Goal: Obtain resource: Download file/media

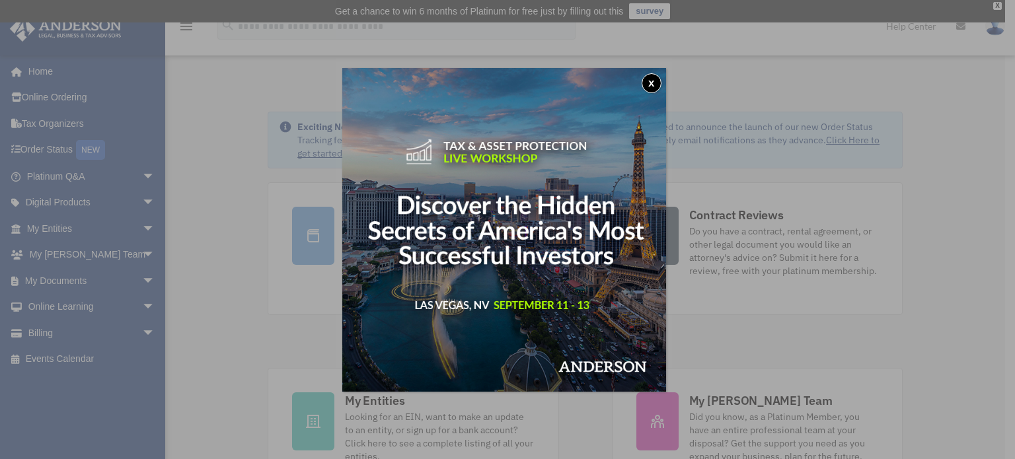
click at [653, 76] on button "x" at bounding box center [652, 83] width 20 height 20
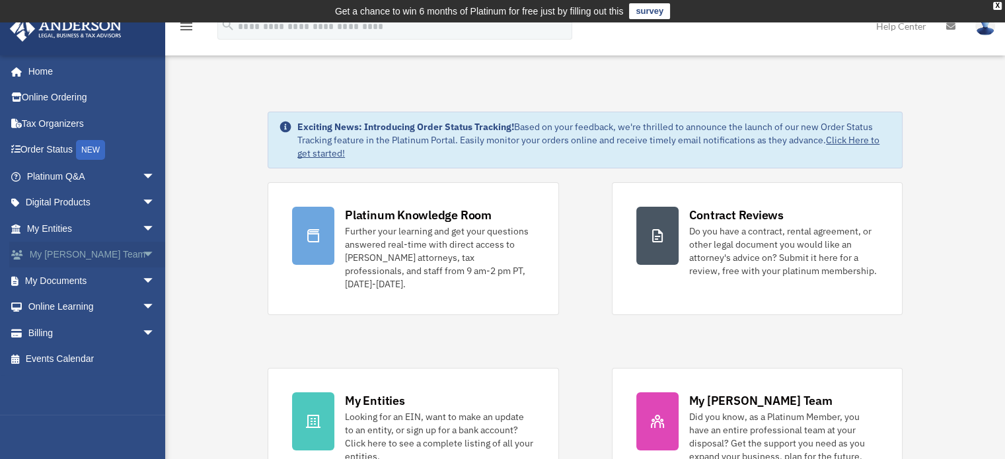
click at [142, 250] on span "arrow_drop_down" at bounding box center [155, 255] width 26 height 27
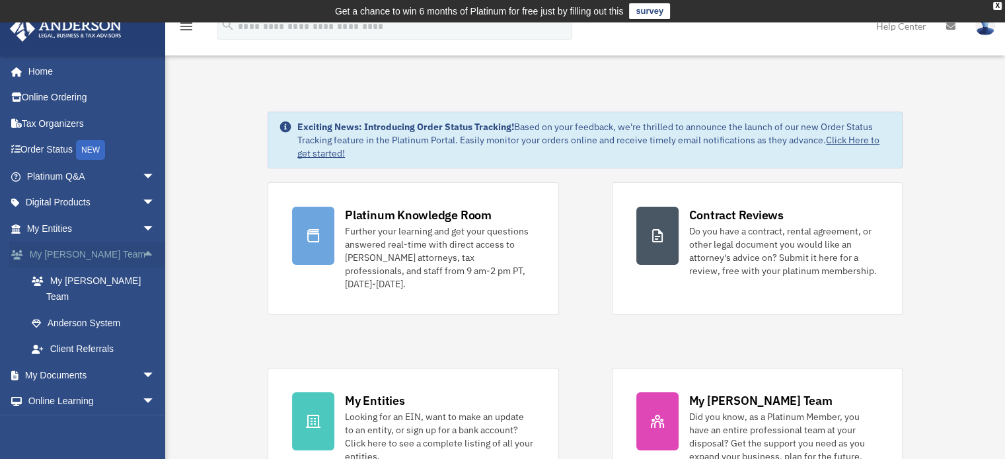
click at [142, 250] on span "arrow_drop_up" at bounding box center [155, 255] width 26 height 27
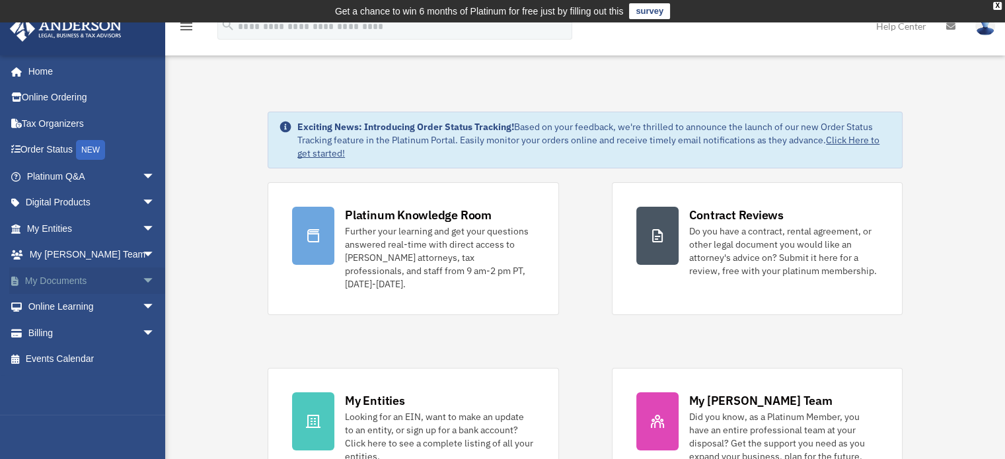
click at [142, 275] on span "arrow_drop_down" at bounding box center [155, 281] width 26 height 27
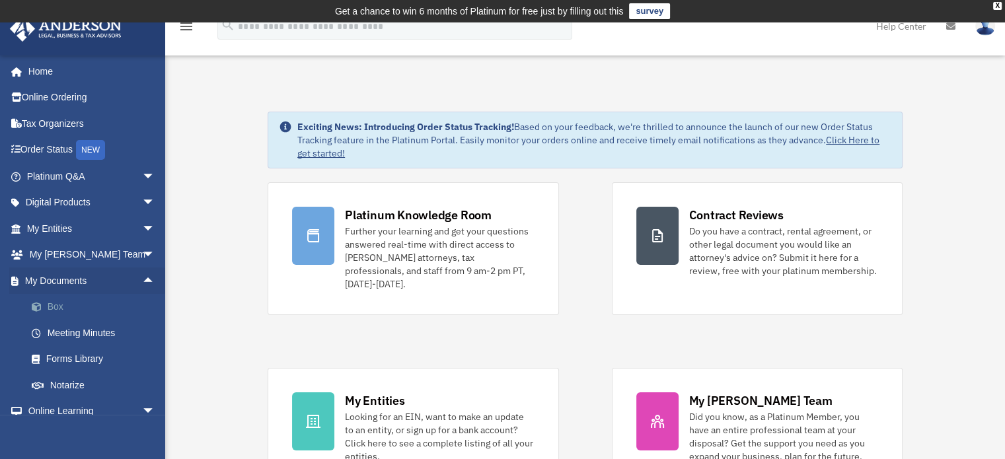
click at [63, 296] on link "Box" at bounding box center [97, 307] width 157 height 26
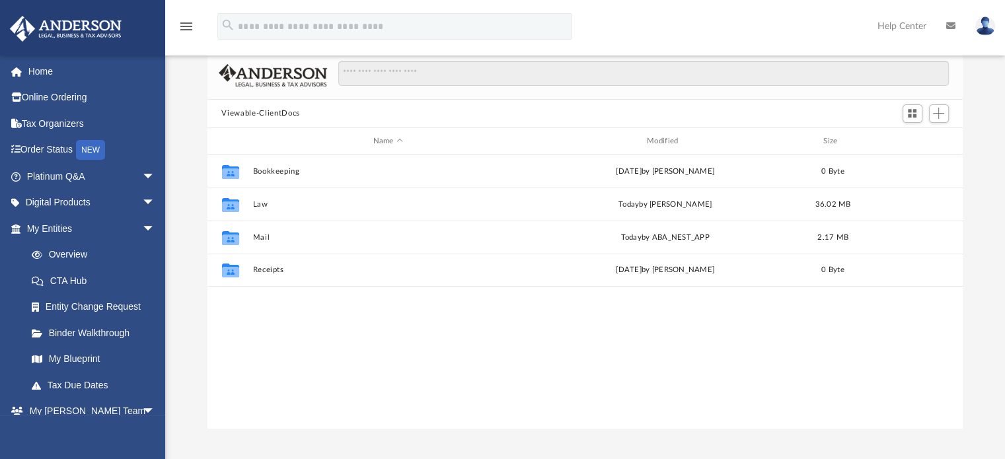
scroll to position [104, 0]
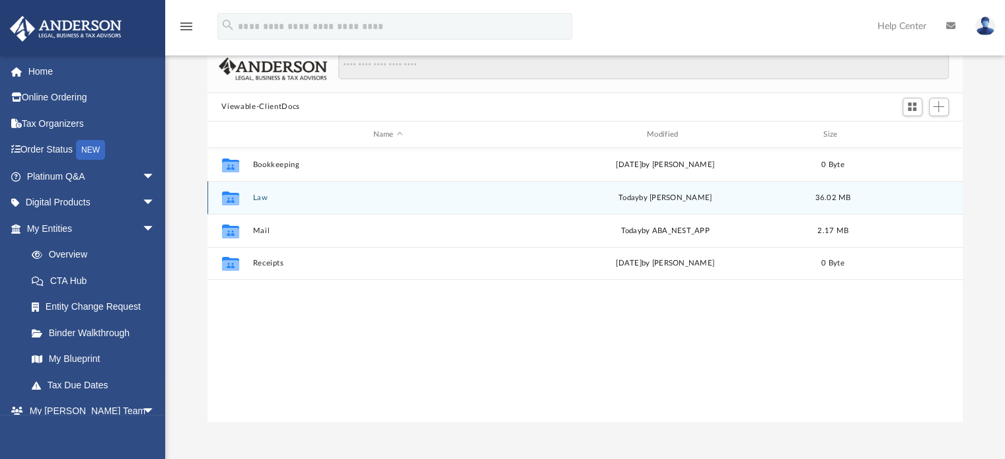
click at [229, 205] on icon "grid" at bounding box center [229, 200] width 17 height 11
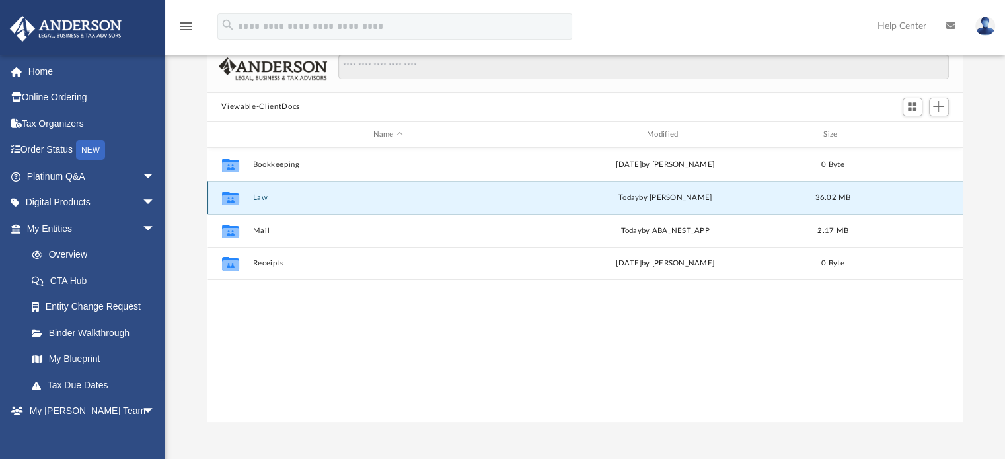
click at [255, 201] on button "Law" at bounding box center [387, 198] width 271 height 9
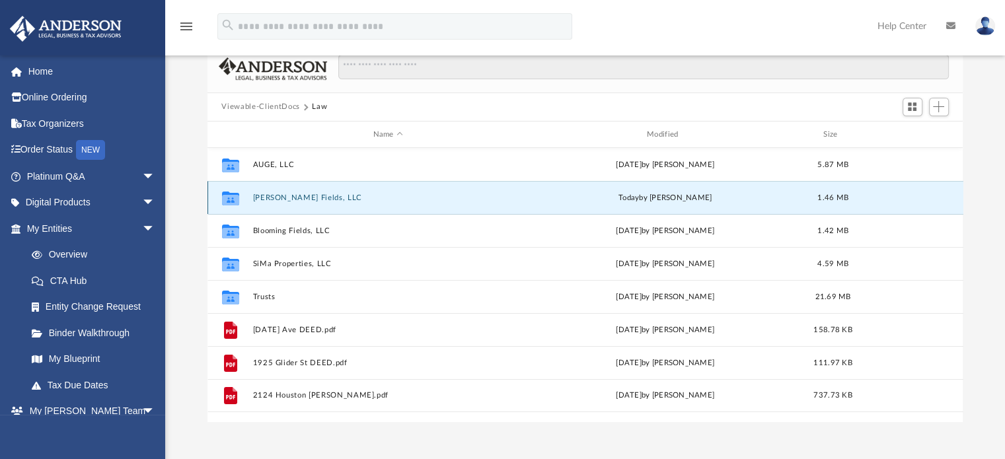
click at [255, 201] on button "[PERSON_NAME] Fields, LLC" at bounding box center [387, 198] width 271 height 9
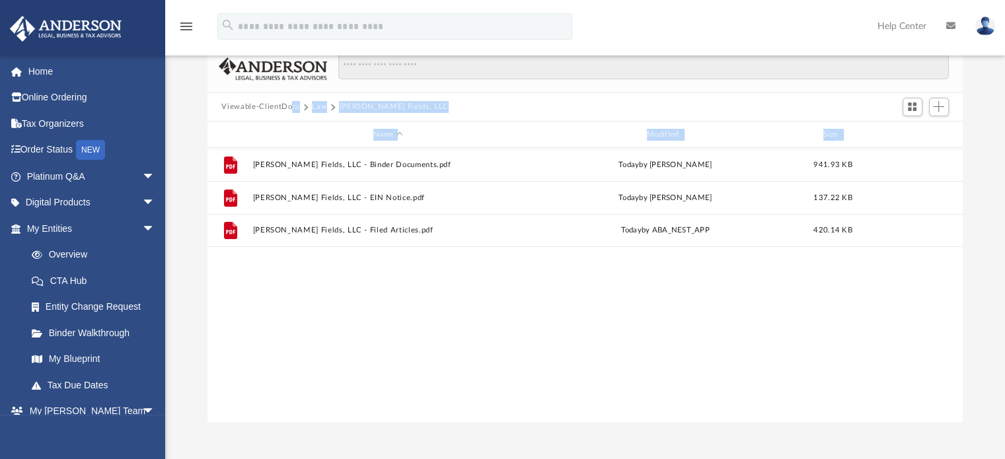
drag, startPoint x: 365, startPoint y: 304, endPoint x: 289, endPoint y: 116, distance: 203.1
click at [289, 116] on div "Viewable-ClientDocs Law Bloomer Fields, LLC Name Modified Size File Bloomer Fie…" at bounding box center [585, 234] width 756 height 376
click at [289, 116] on div "Viewable-ClientDocs Law Bloomer Fields, LLC" at bounding box center [585, 107] width 756 height 29
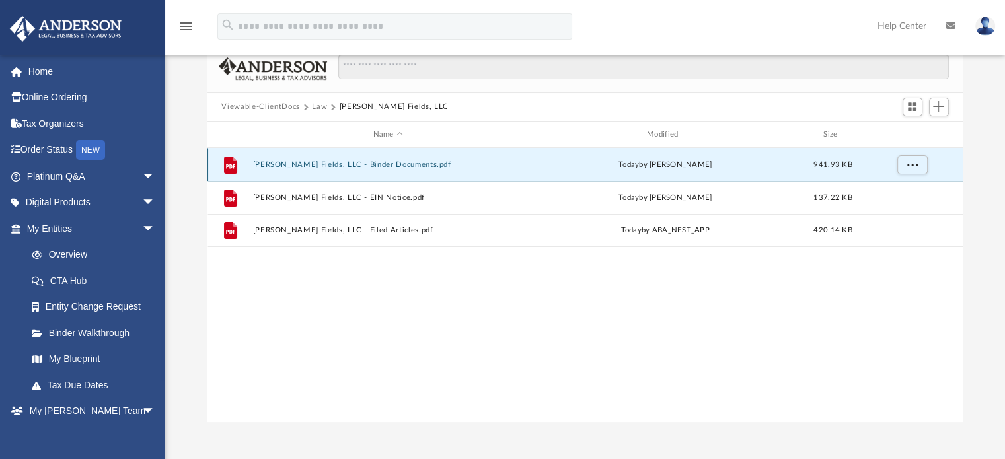
click at [370, 164] on button "Bloomer Fields, LLC - Binder Documents.pdf" at bounding box center [387, 165] width 271 height 9
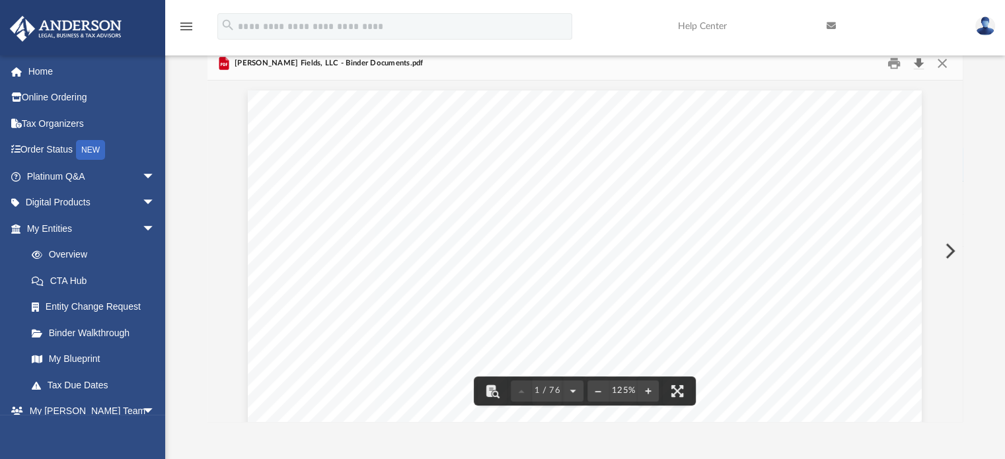
click at [917, 63] on button "Download" at bounding box center [919, 63] width 24 height 20
click at [941, 65] on button "Close" at bounding box center [942, 63] width 24 height 20
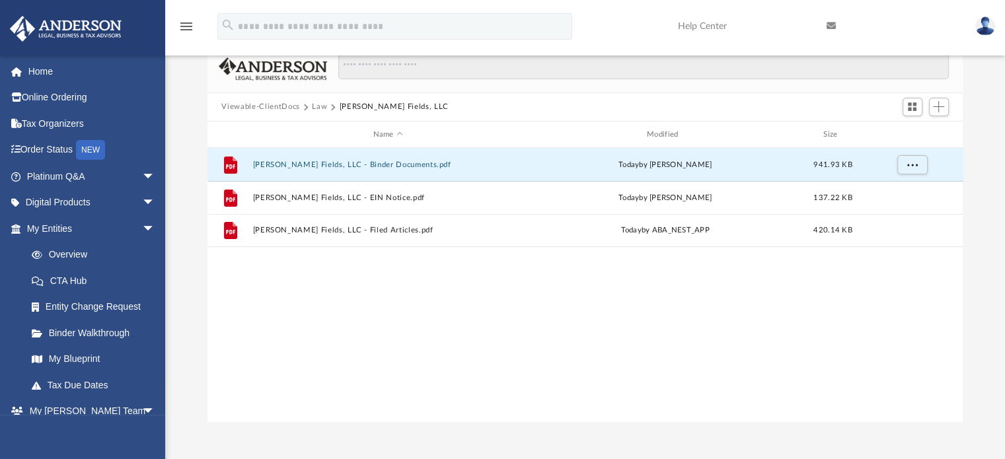
drag, startPoint x: 359, startPoint y: 165, endPoint x: 571, endPoint y: 463, distance: 364.9
click at [571, 459] on html "X Get a chance to win 6 months of Platinum for free just by filling out this su…" at bounding box center [502, 297] width 1005 height 803
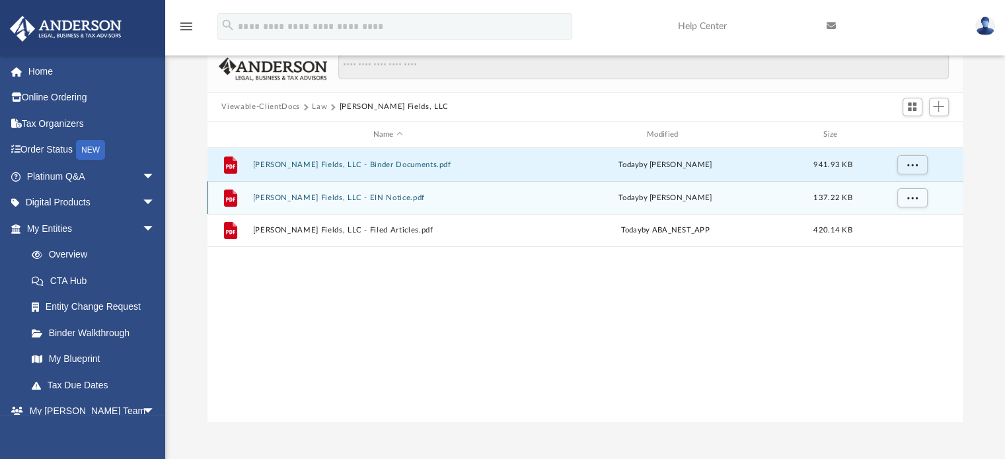
click at [297, 194] on button "Bloomer Fields, LLC - EIN Notice.pdf" at bounding box center [387, 198] width 271 height 9
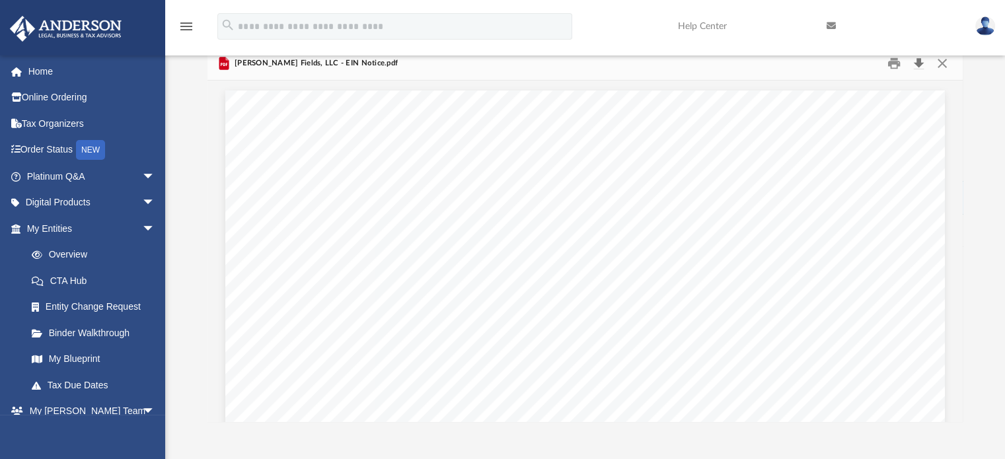
click at [920, 63] on button "Download" at bounding box center [919, 63] width 24 height 20
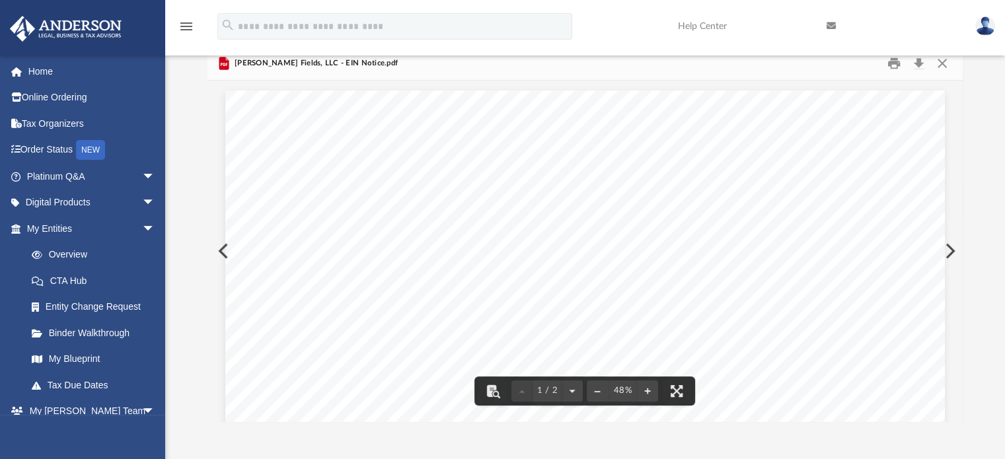
click at [939, 63] on button "Close" at bounding box center [942, 63] width 24 height 20
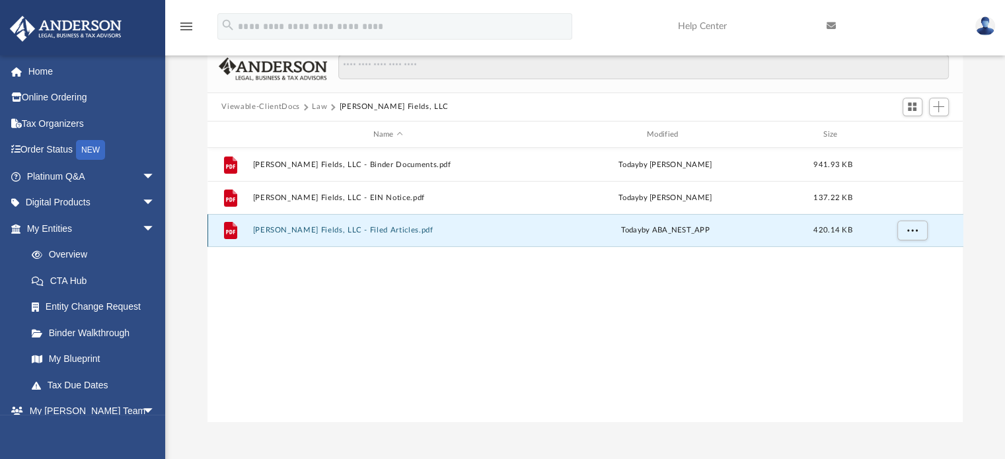
click at [322, 231] on button "Bloomer Fields, LLC - Filed Articles.pdf" at bounding box center [387, 231] width 271 height 9
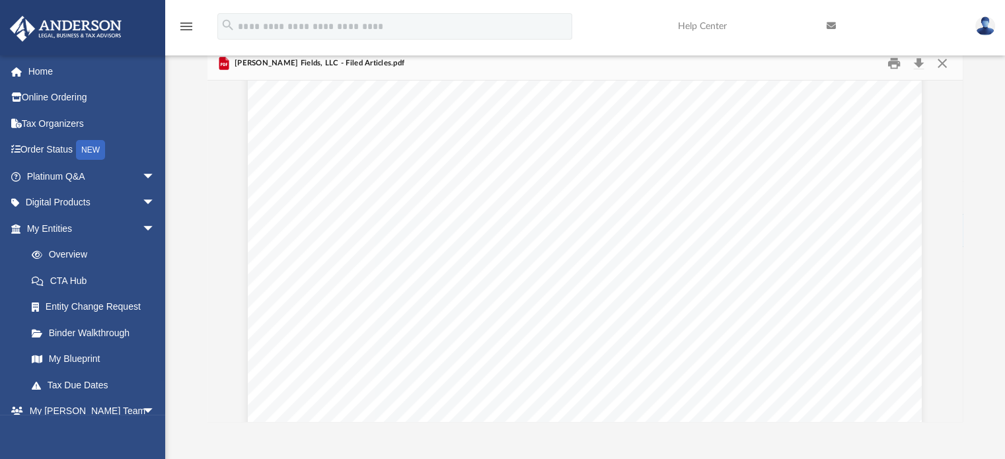
scroll to position [0, 0]
click at [917, 63] on button "Download" at bounding box center [919, 63] width 24 height 20
click at [949, 64] on button "Close" at bounding box center [942, 63] width 24 height 20
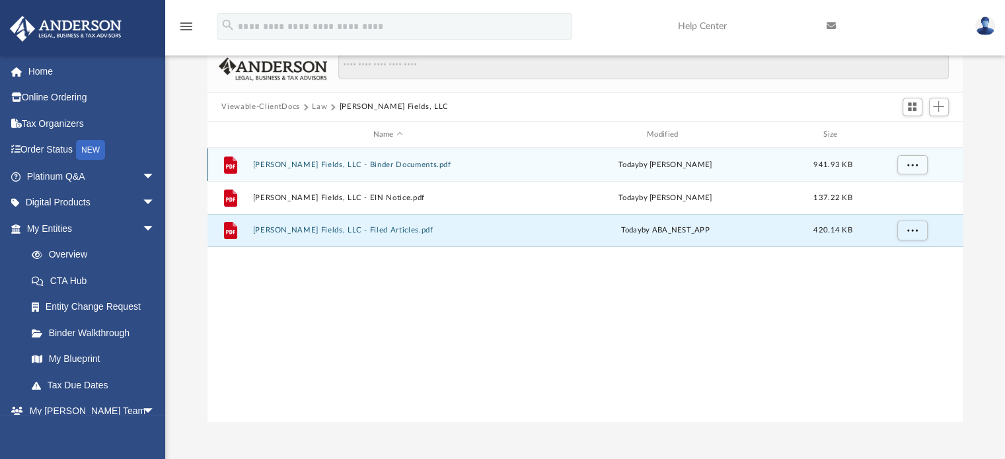
click at [399, 171] on div "File Bloomer Fields, LLC - Binder Documents.pdf today by Crayton Olivieri 941.9…" at bounding box center [585, 164] width 756 height 33
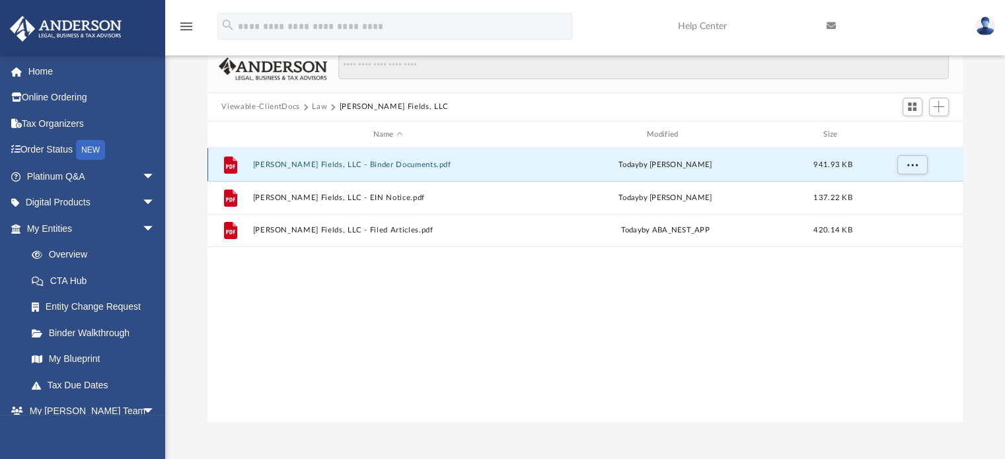
click at [396, 168] on button "Bloomer Fields, LLC - Binder Documents.pdf" at bounding box center [387, 165] width 271 height 9
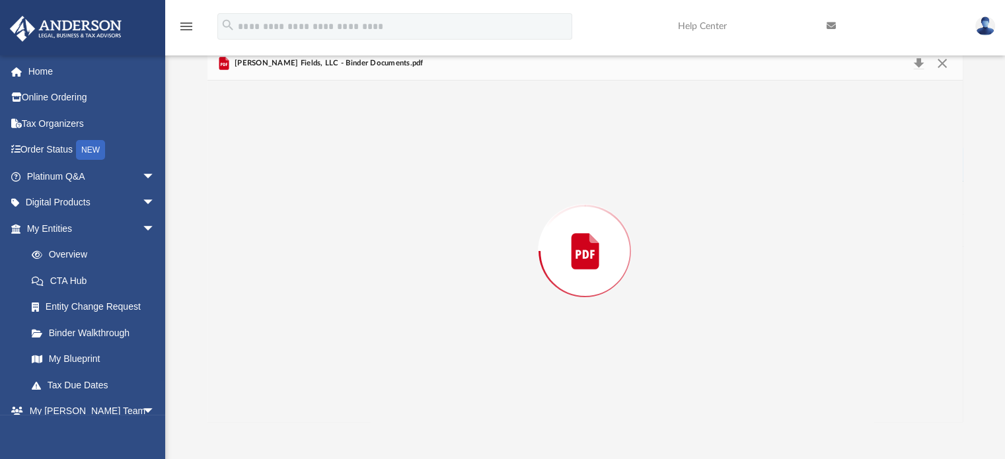
click at [396, 168] on div "Preview" at bounding box center [585, 251] width 756 height 341
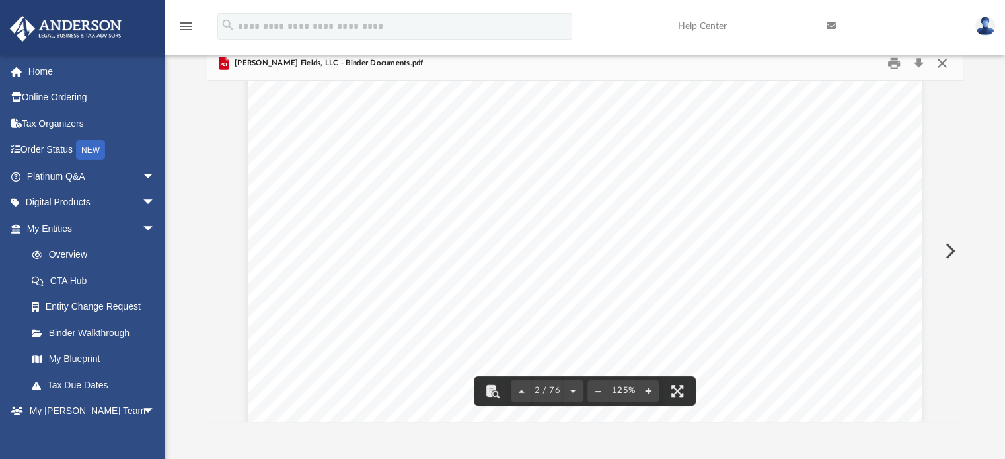
drag, startPoint x: 941, startPoint y: 174, endPoint x: 949, endPoint y: 61, distance: 113.3
click at [949, 61] on div "Bloomer Fields, LLC - Binder Documents.pdf Debra Diana Martinez Palafox and Mel…" at bounding box center [585, 234] width 756 height 376
click at [949, 61] on button "Close" at bounding box center [942, 63] width 24 height 20
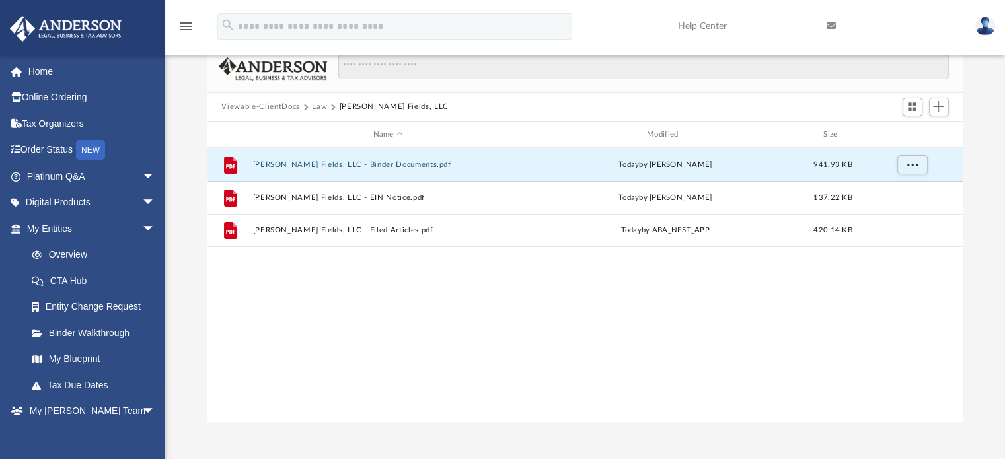
click at [320, 105] on button "Law" at bounding box center [319, 107] width 15 height 12
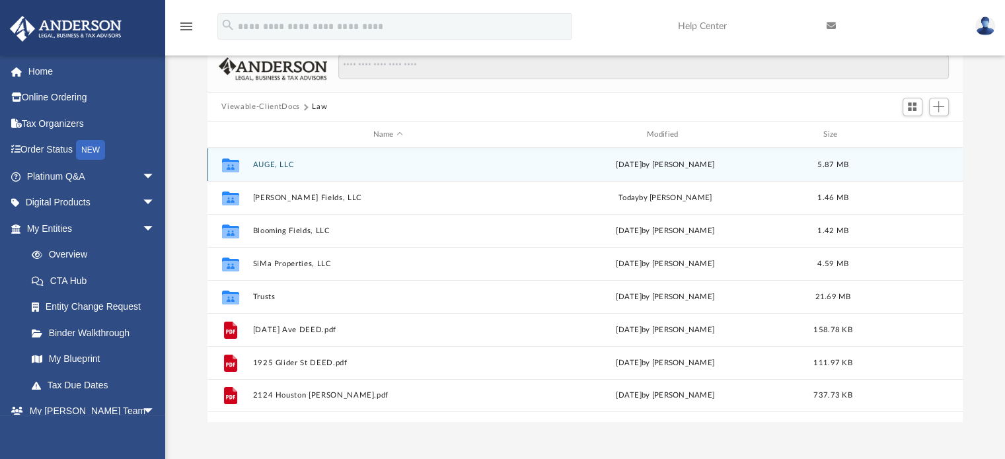
click at [283, 171] on div "Collaborated Folder AUGE, LLC Wed Aug 27 2025 by Gerald Higgins 5.87 MB" at bounding box center [585, 164] width 756 height 33
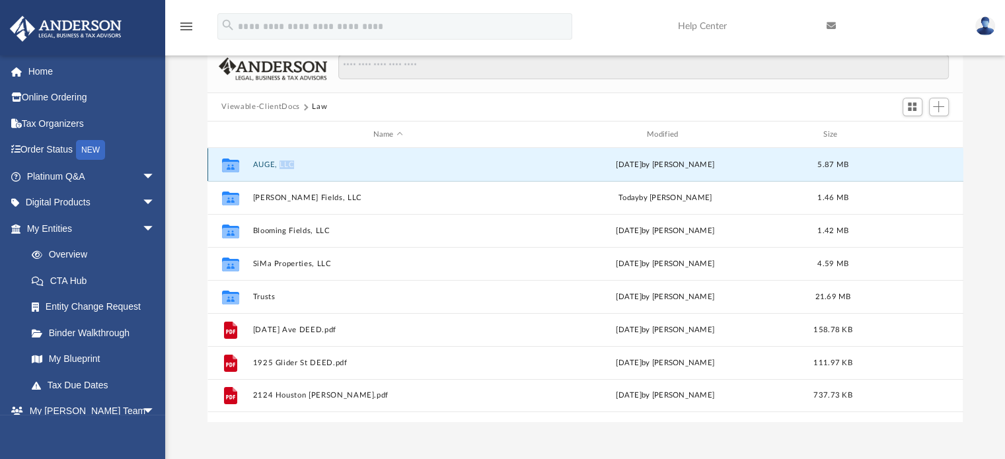
click at [283, 171] on div "Collaborated Folder AUGE, LLC Wed Aug 27 2025 by Gerald Higgins 5.87 MB" at bounding box center [585, 164] width 756 height 33
click at [278, 166] on button "AUGE, LLC" at bounding box center [387, 165] width 271 height 9
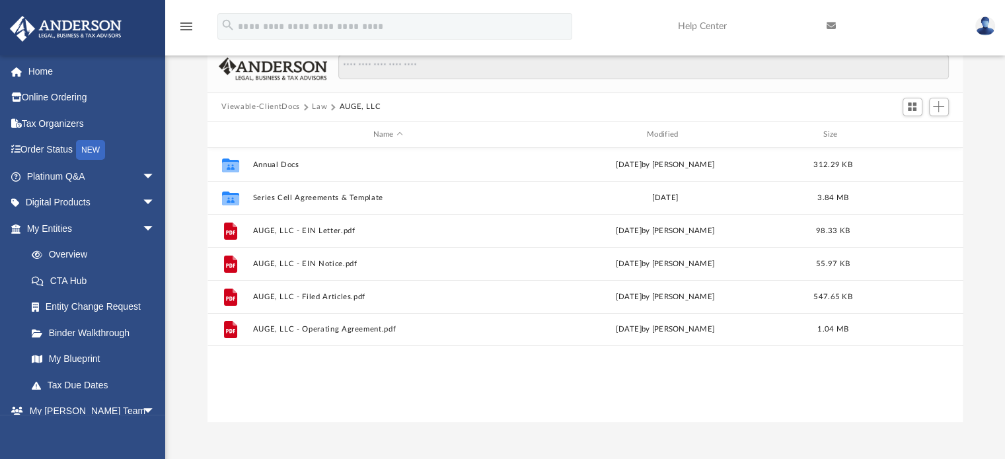
click at [318, 105] on button "Law" at bounding box center [319, 107] width 15 height 12
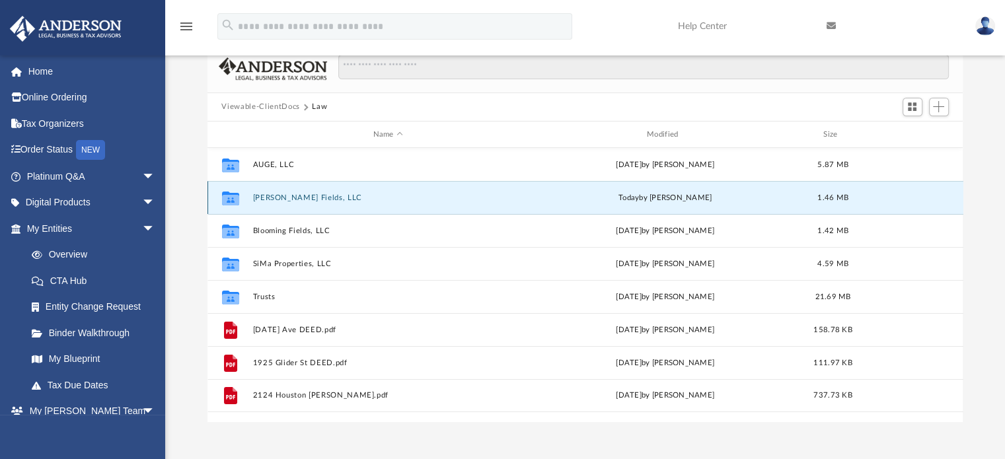
click at [322, 200] on button "Bloomer Fields, LLC" at bounding box center [387, 198] width 271 height 9
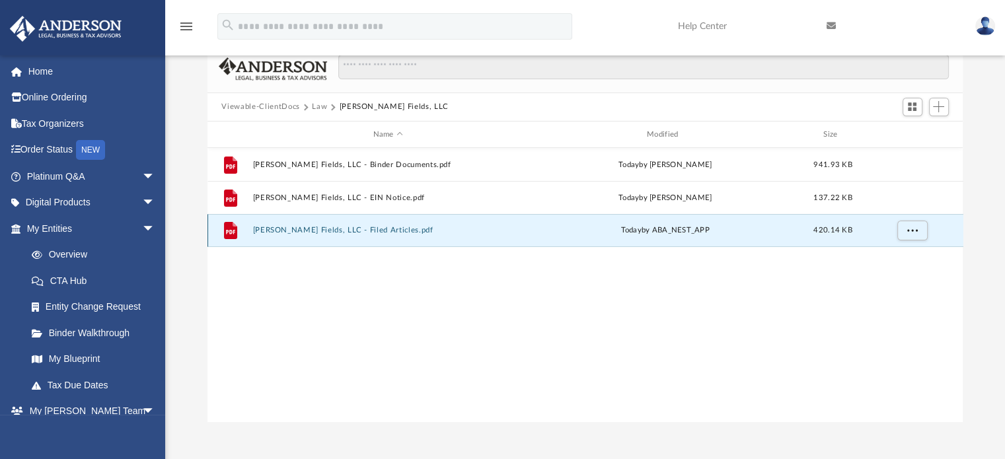
click at [355, 233] on button "Bloomer Fields, LLC - Filed Articles.pdf" at bounding box center [387, 231] width 271 height 9
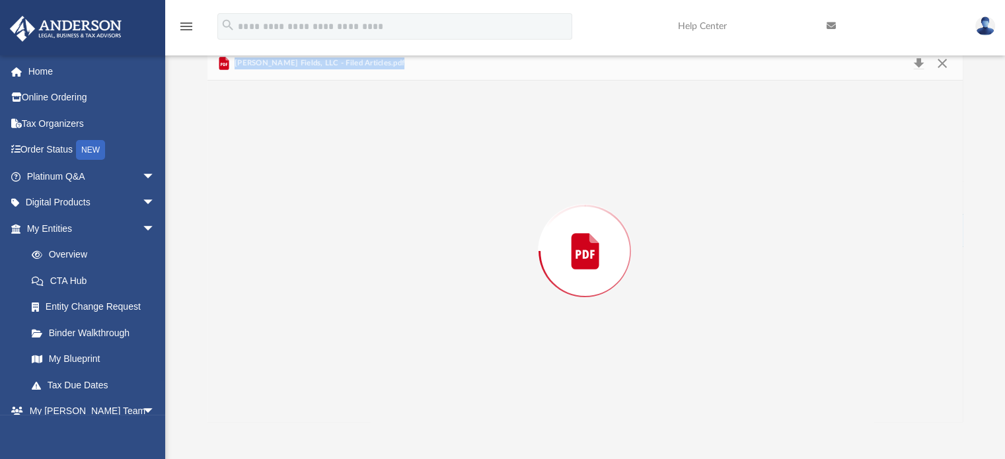
click at [355, 233] on div "Preview" at bounding box center [585, 251] width 756 height 341
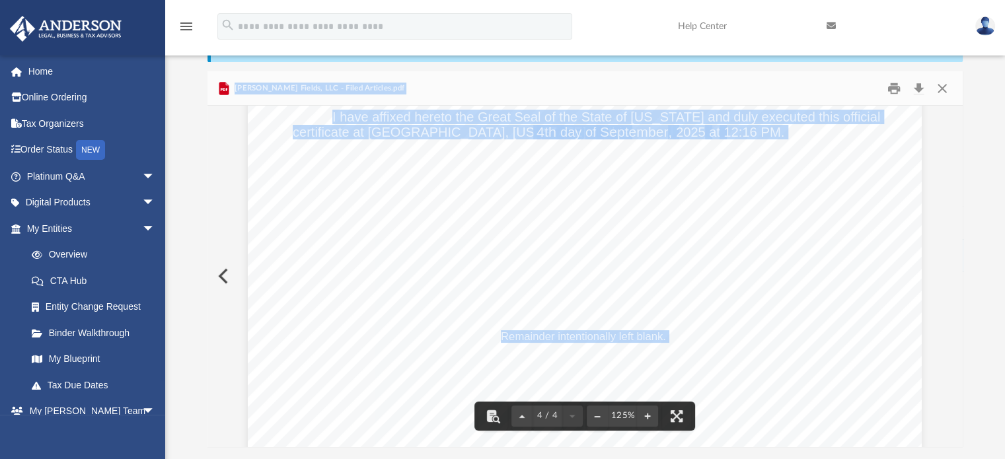
scroll to position [3226, 0]
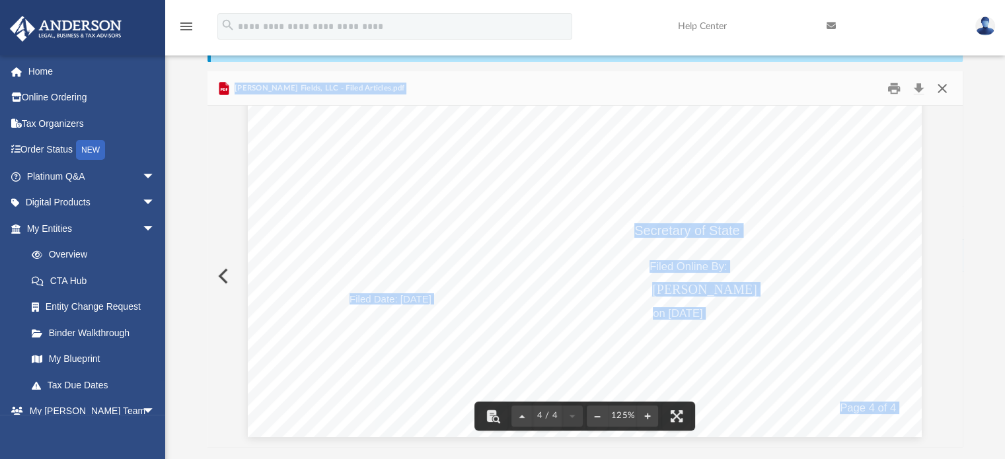
click at [934, 89] on button "Close" at bounding box center [942, 88] width 24 height 20
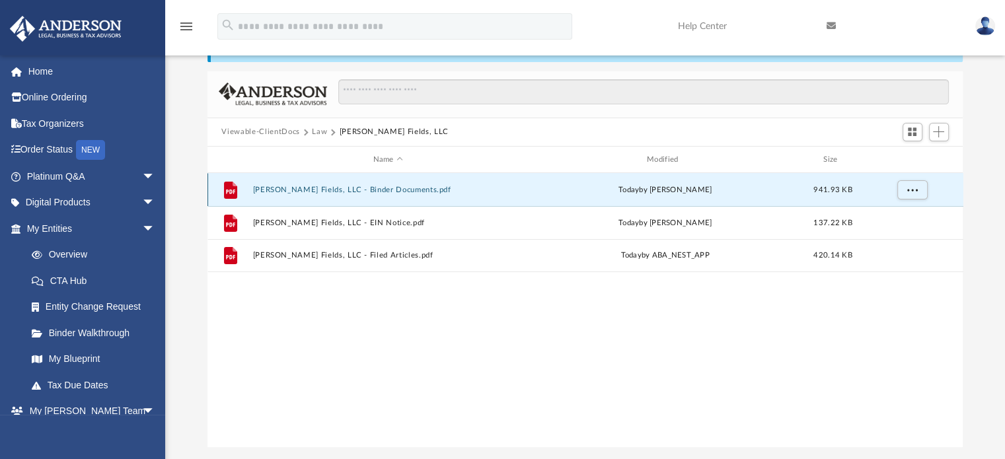
click at [351, 187] on button "Bloomer Fields, LLC - Binder Documents.pdf" at bounding box center [387, 190] width 271 height 9
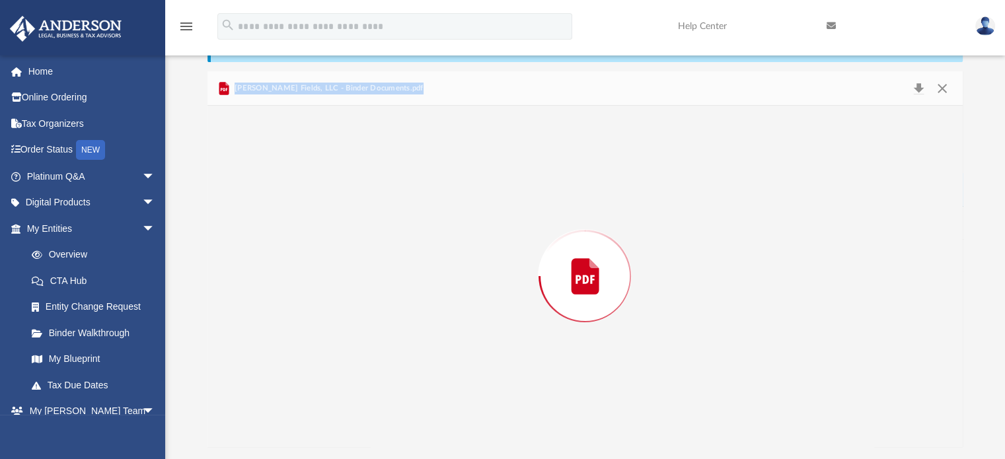
scroll to position [892, 0]
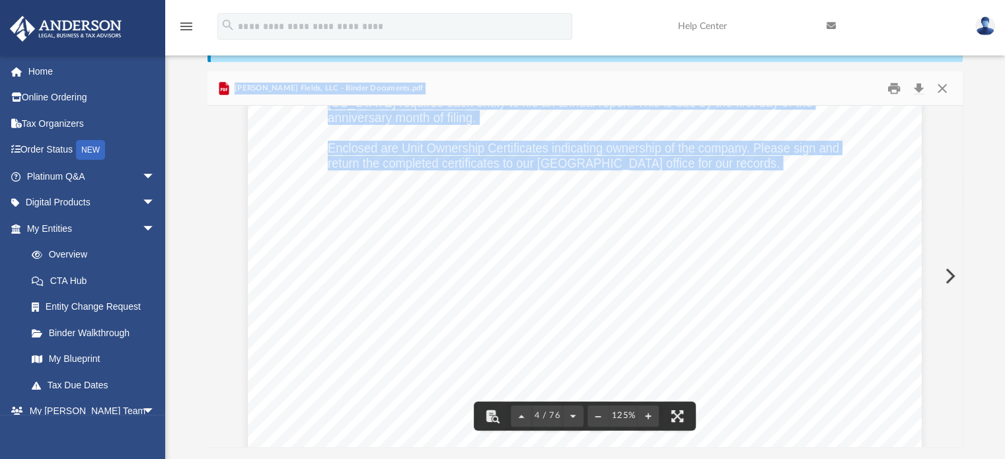
click at [809, 205] on div "Common Banking Account Questions Who will be the signor on the account? For a m…" at bounding box center [585, 163] width 674 height 872
click at [411, 85] on div "Bloomer Fields, LLC - Binder Documents.pdf" at bounding box center [585, 88] width 756 height 35
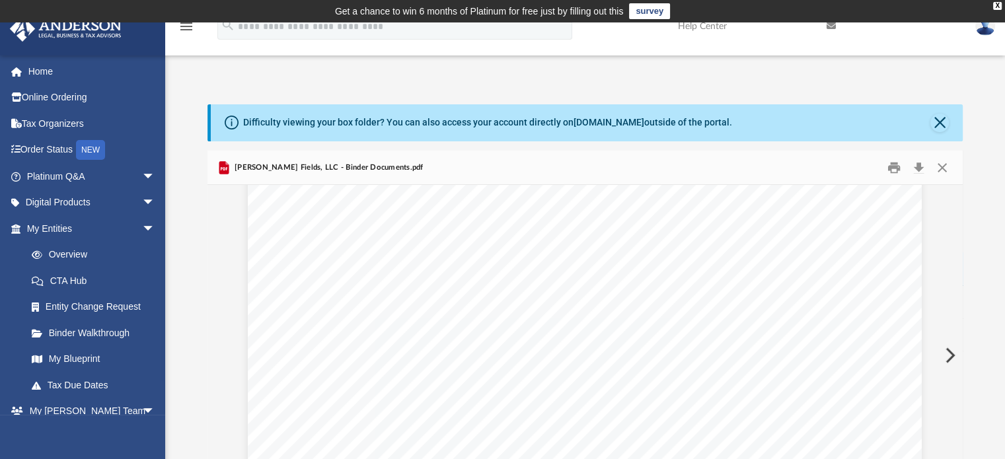
scroll to position [1858, 0]
drag, startPoint x: 959, startPoint y: 226, endPoint x: 967, endPoint y: 179, distance: 47.6
click at [967, 179] on div "Difficulty viewing your box folder? You can also access your account directly o…" at bounding box center [585, 315] width 840 height 422
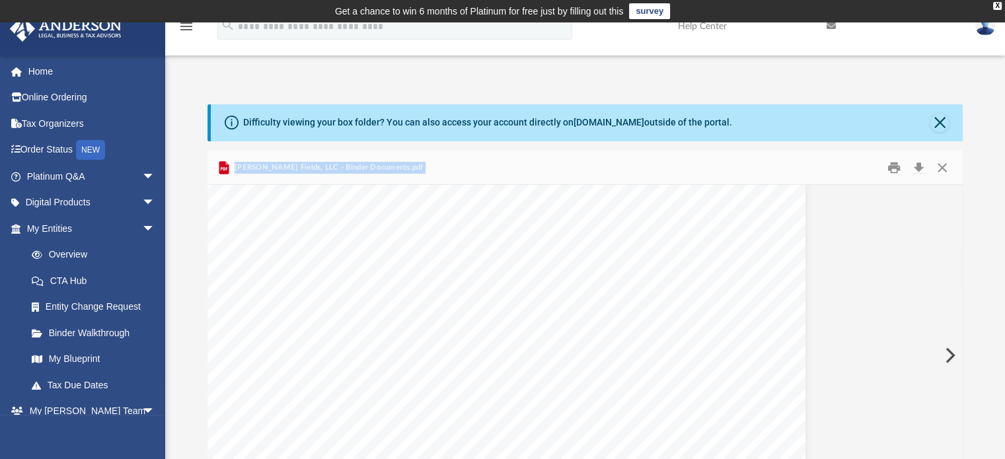
scroll to position [0, 126]
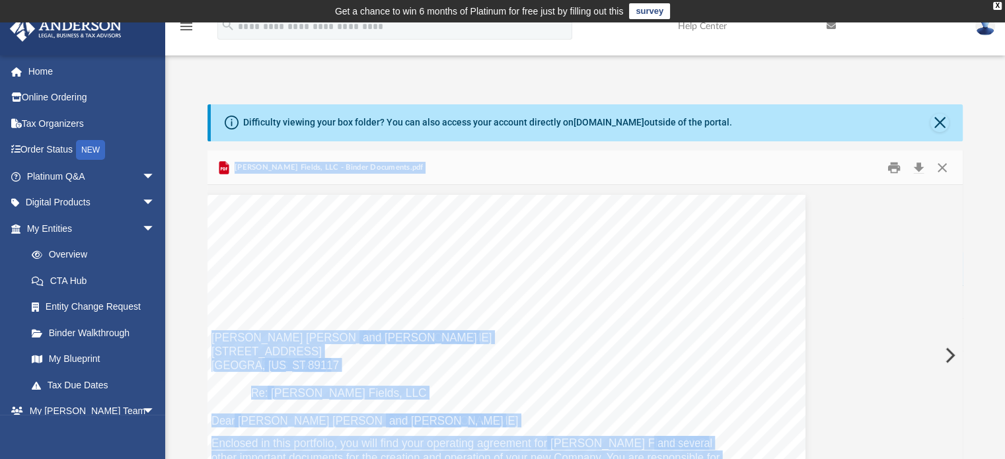
click at [837, 287] on div "Debra Diana Martinez Palafox and Melven Silva 2713 Fire Water Ct. Las Vegas , N…" at bounding box center [585, 355] width 756 height 341
click at [950, 358] on button "Preview" at bounding box center [948, 355] width 29 height 37
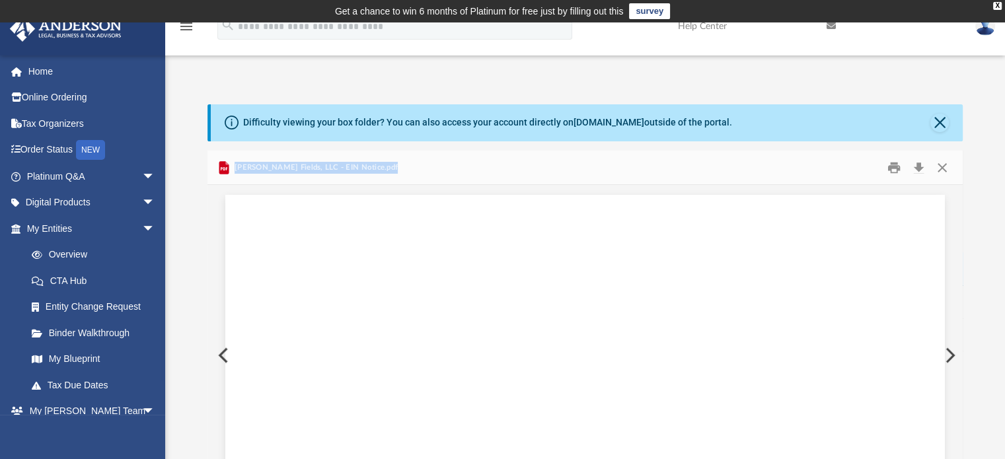
scroll to position [67, 0]
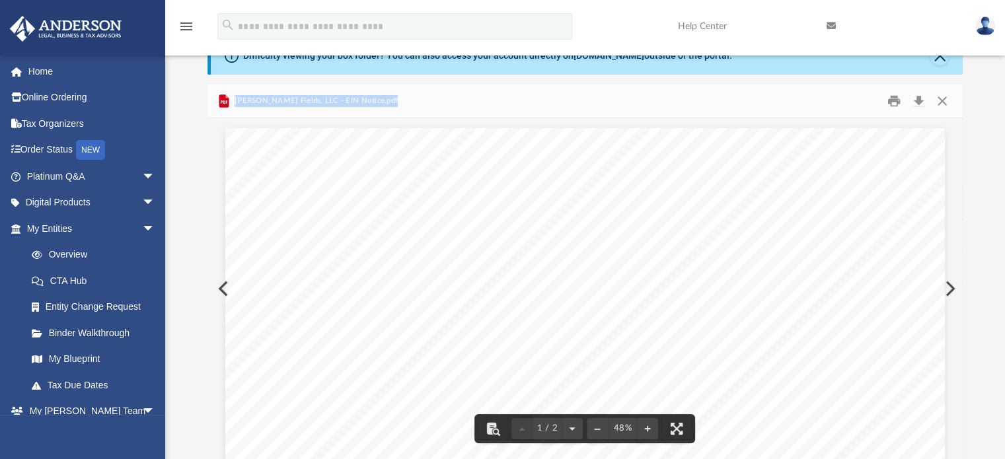
click at [217, 289] on button "Preview" at bounding box center [221, 288] width 29 height 37
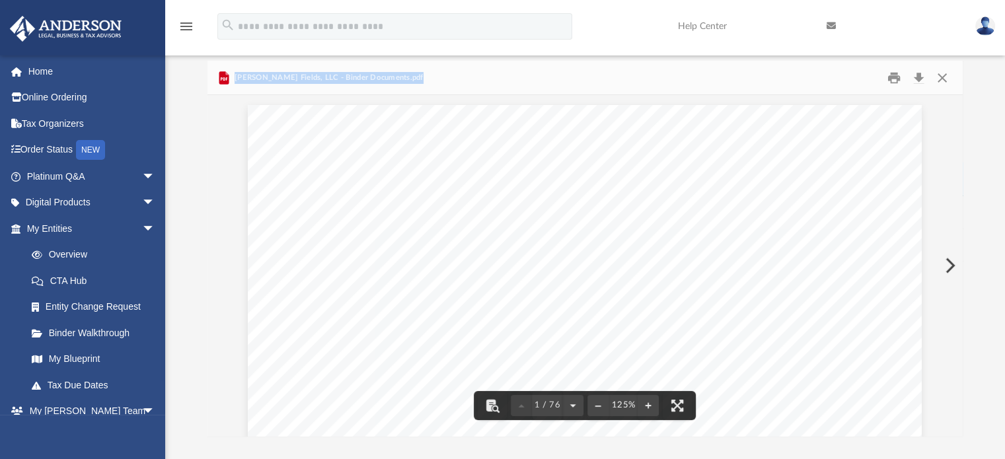
scroll to position [93, 0]
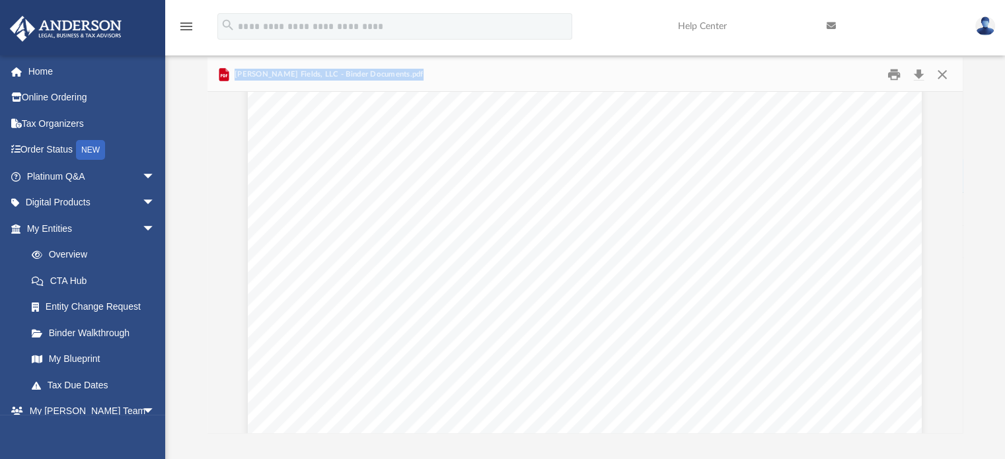
scroll to position [1242, 0]
click at [937, 71] on button "Close" at bounding box center [942, 74] width 24 height 20
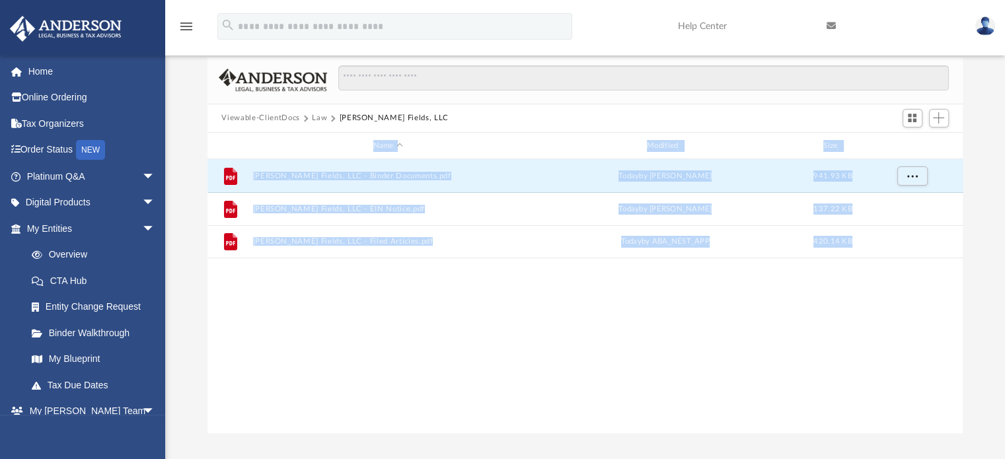
click at [314, 112] on button "Law" at bounding box center [319, 118] width 15 height 12
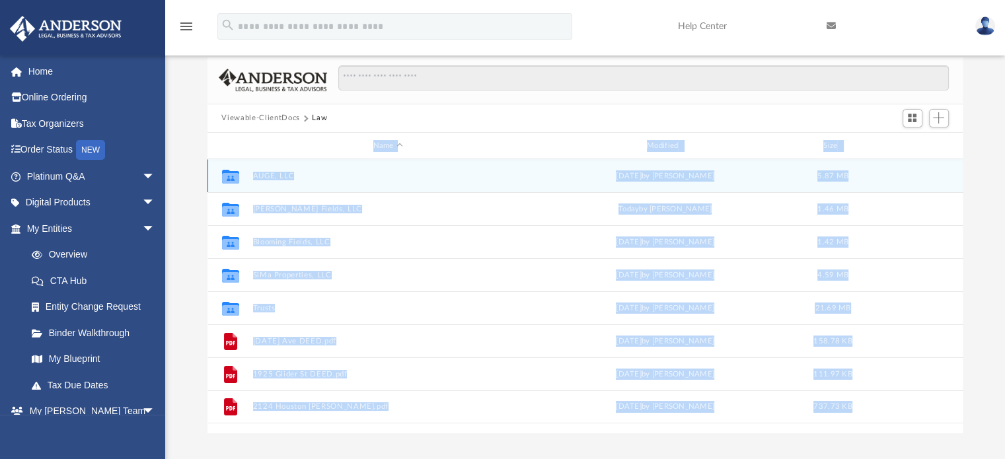
click at [287, 173] on button "AUGE, LLC" at bounding box center [387, 176] width 271 height 9
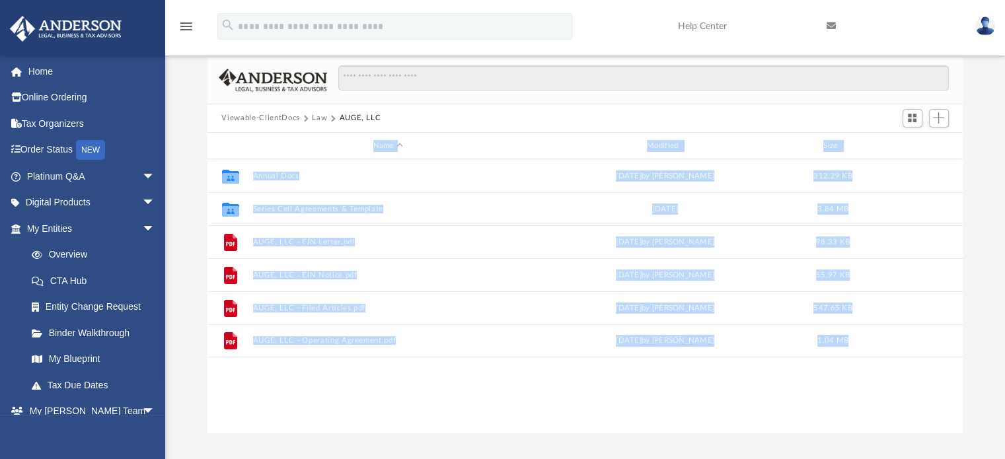
click at [180, 176] on div "Difficulty viewing your box folder? You can also access your account directly o…" at bounding box center [585, 222] width 840 height 422
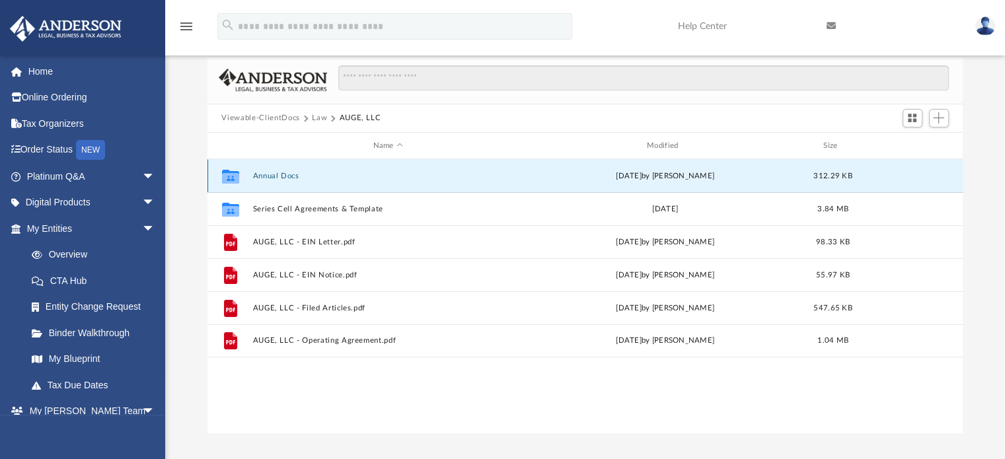
click at [269, 176] on button "Annual Docs" at bounding box center [387, 176] width 271 height 9
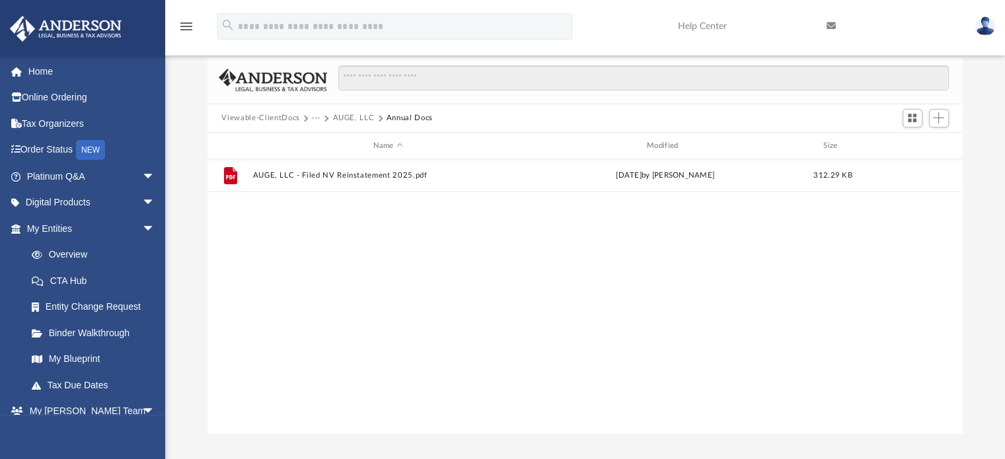
click at [354, 118] on button "AUGE, LLC" at bounding box center [353, 118] width 42 height 12
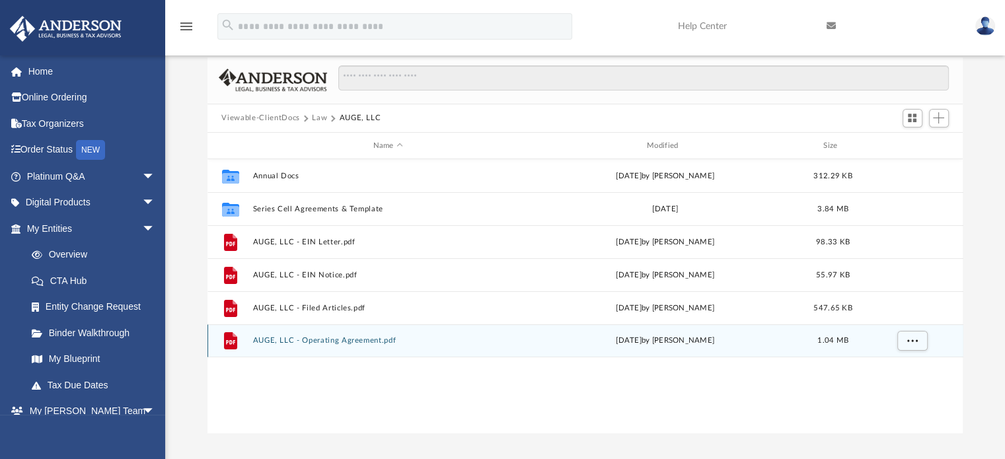
click at [342, 343] on button "AUGE, LLC - Operating Agreement.pdf" at bounding box center [387, 341] width 271 height 9
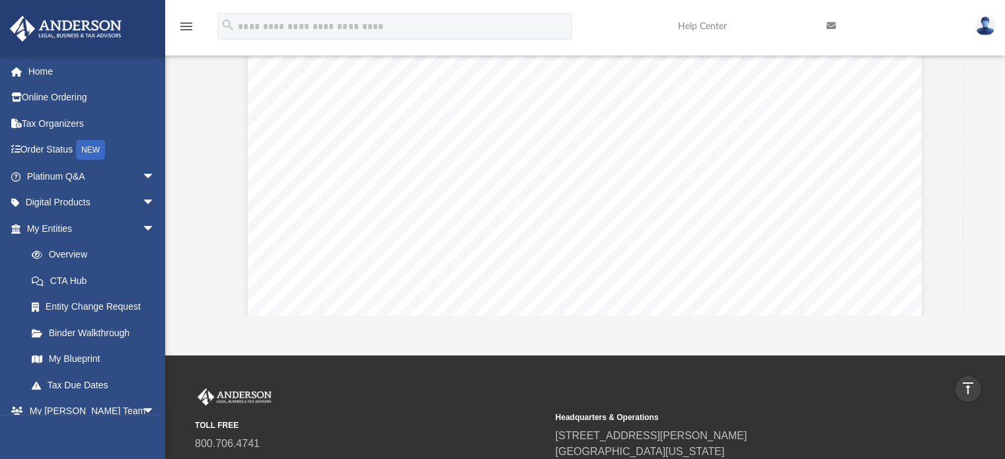
click at [342, 343] on div "menu search Site Menu add debdmp@icloud.com My Profile Reset Password Logout He…" at bounding box center [502, 202] width 1005 height 780
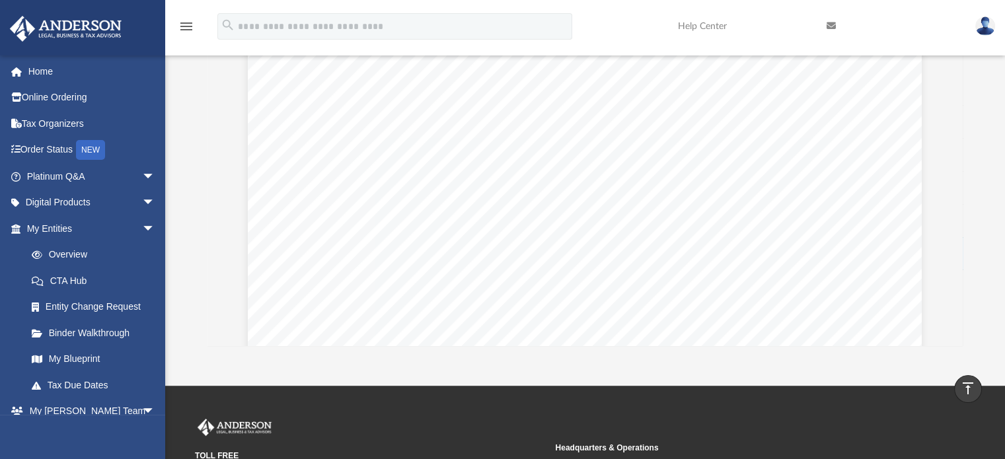
click at [342, 343] on div "App debdmp@icloud.com Sign Out debdmp@icloud.com Home Online Ordering Tax Organ…" at bounding box center [502, 114] width 1005 height 544
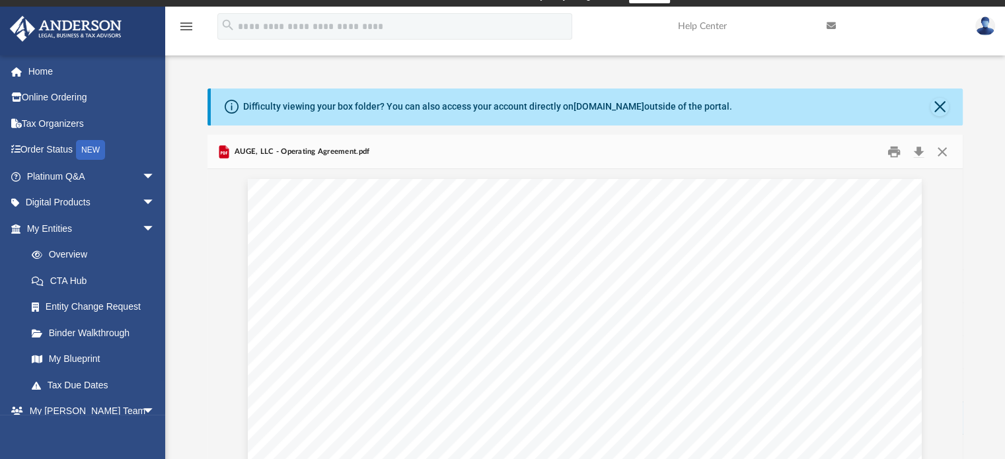
scroll to position [0, 0]
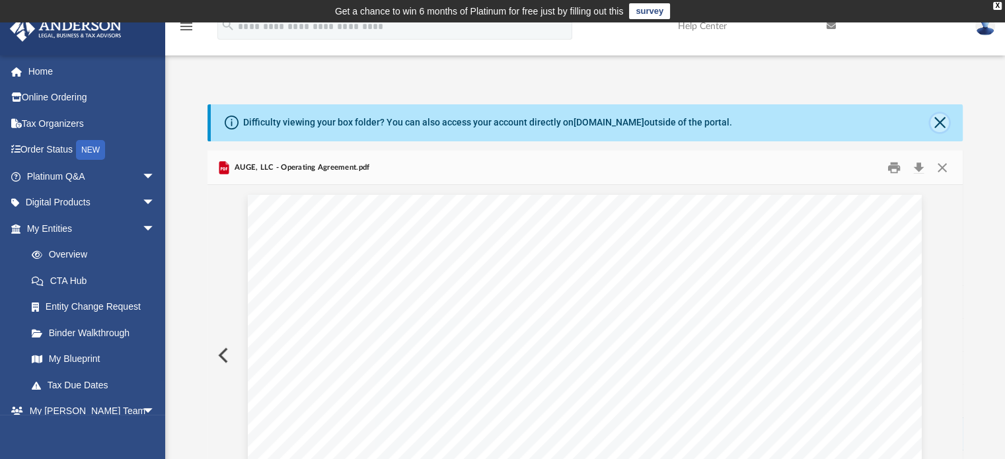
click at [940, 130] on button "Close" at bounding box center [939, 123] width 19 height 19
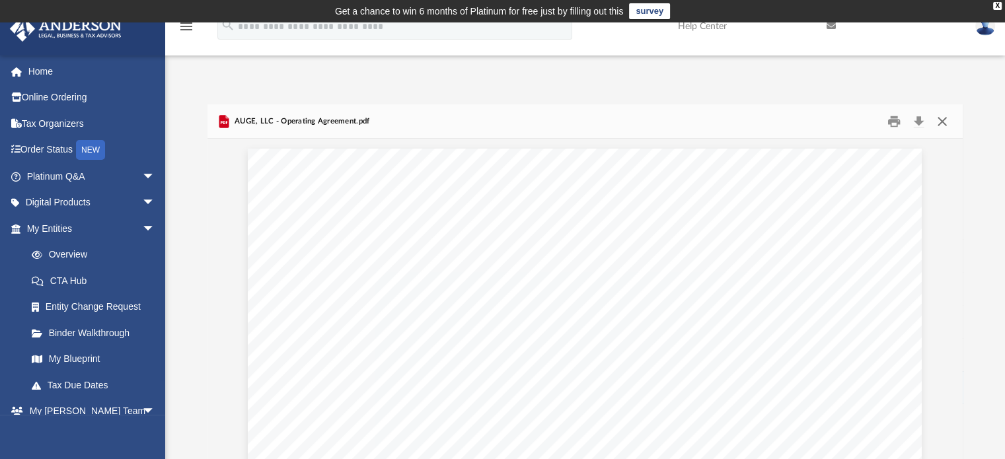
click at [942, 119] on button "Close" at bounding box center [942, 121] width 24 height 20
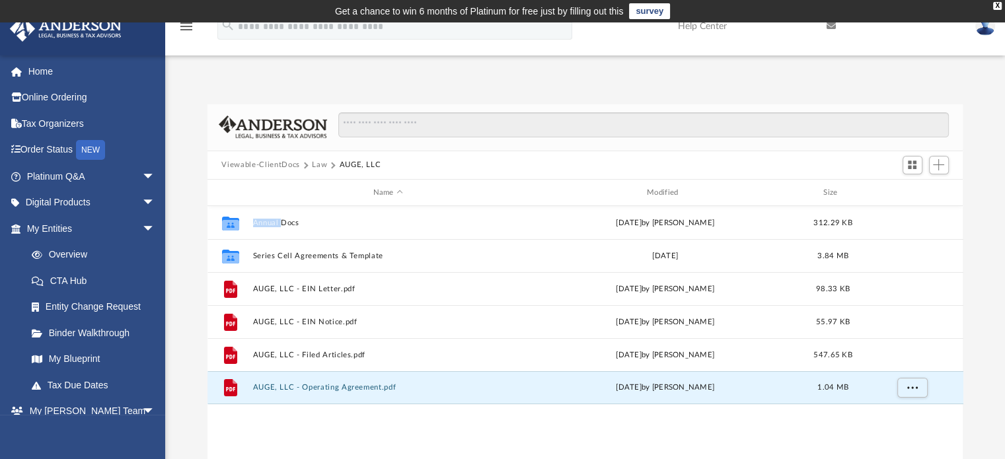
click at [317, 163] on button "Law" at bounding box center [319, 165] width 15 height 12
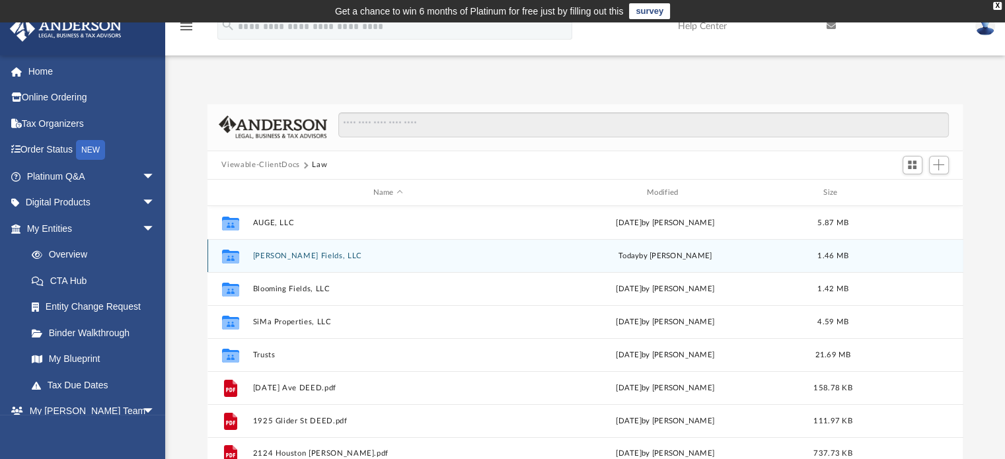
click at [291, 255] on button "Bloomer Fields, LLC" at bounding box center [387, 256] width 271 height 9
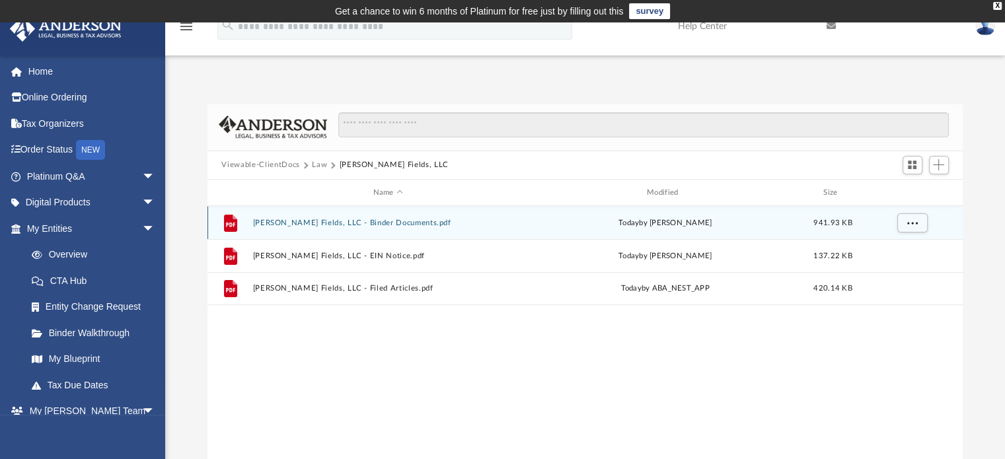
click at [359, 223] on button "Bloomer Fields, LLC - Binder Documents.pdf" at bounding box center [387, 223] width 271 height 9
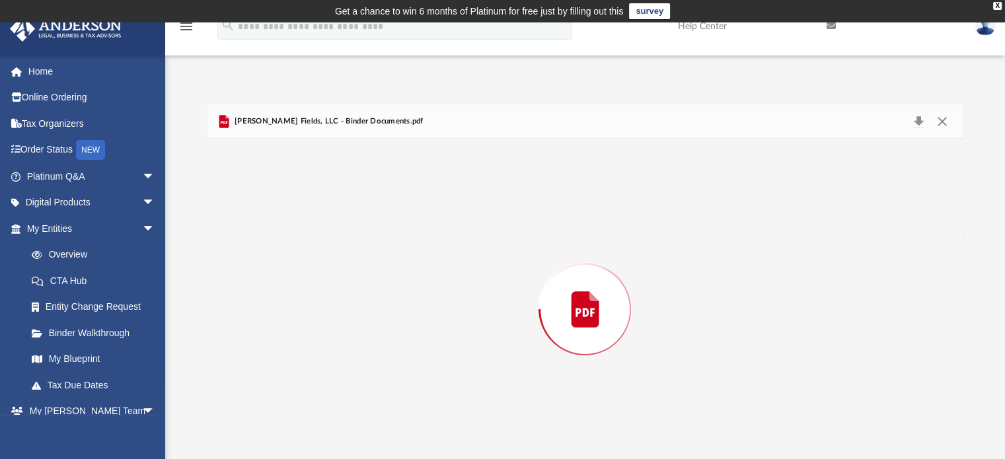
scroll to position [20, 0]
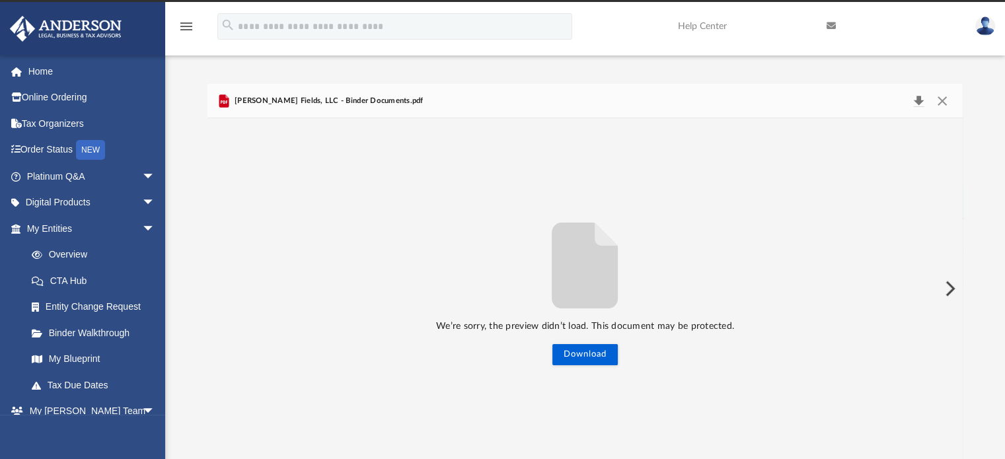
click at [920, 102] on button "Download" at bounding box center [919, 101] width 24 height 19
